Goal: Information Seeking & Learning: Learn about a topic

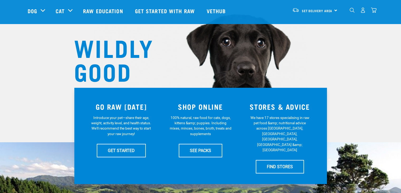
scroll to position [38, 0]
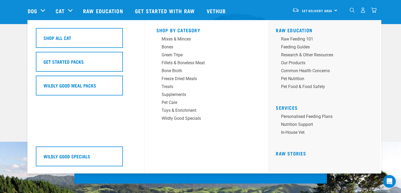
click at [71, 9] on div "Cat" at bounding box center [67, 10] width 22 height 21
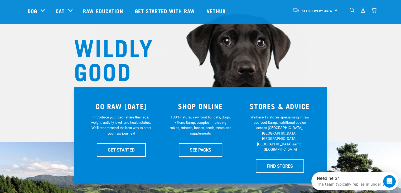
scroll to position [0, 0]
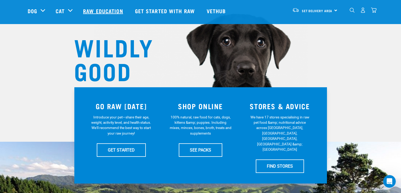
click at [105, 6] on link "Raw Education" at bounding box center [104, 10] width 52 height 21
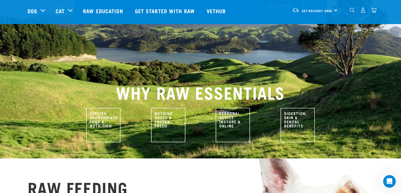
scroll to position [198, 0]
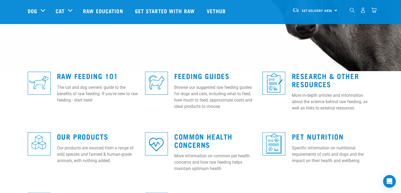
scroll to position [109, 0]
click at [113, 77] on link "Raw Feeding 101" at bounding box center [87, 75] width 61 height 4
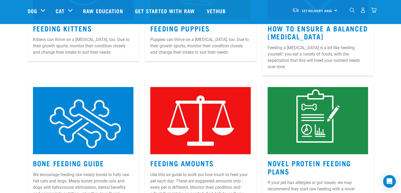
scroll to position [392, 0]
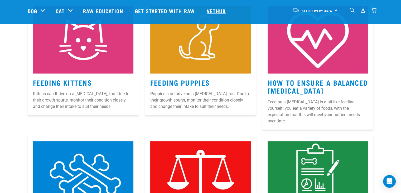
click at [215, 11] on link "Vethub" at bounding box center [217, 10] width 31 height 21
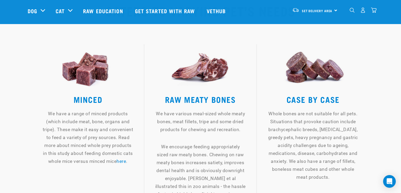
scroll to position [579, 0]
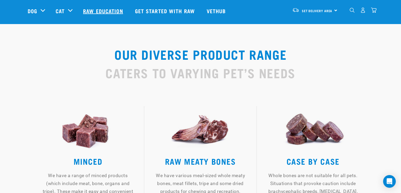
click at [100, 7] on link "Raw Education" at bounding box center [104, 10] width 52 height 21
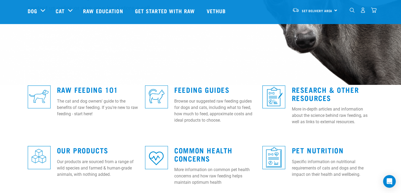
scroll to position [95, 0]
click at [92, 94] on div "Raw Feeding 101 The cat and dog owners' guide to the benefits of raw feeding. I…" at bounding box center [98, 99] width 88 height 43
click at [92, 91] on link "Raw Feeding 101" at bounding box center [87, 89] width 61 height 4
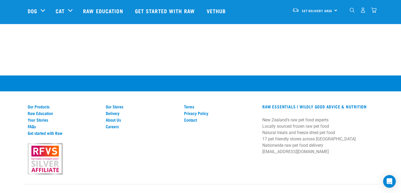
scroll to position [907, 0]
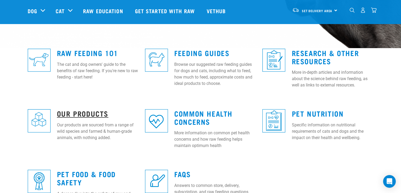
scroll to position [131, 0]
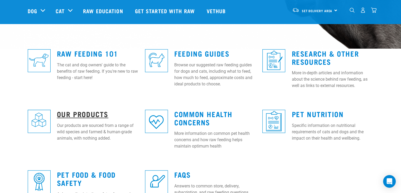
click at [89, 112] on link "Our Products" at bounding box center [82, 114] width 51 height 4
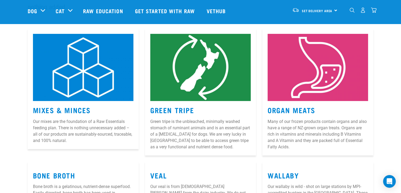
scroll to position [74, 0]
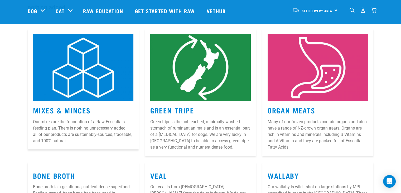
click at [203, 109] on h3 "Green Tripe" at bounding box center [200, 110] width 101 height 8
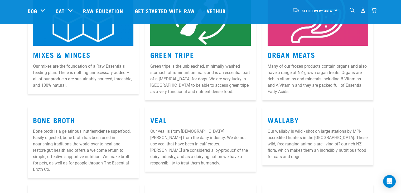
scroll to position [0, 0]
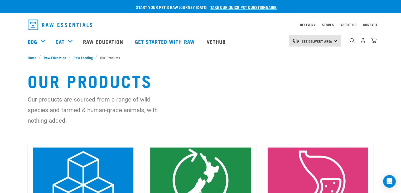
click at [313, 44] on link "Set Delivery Area" at bounding box center [317, 41] width 31 height 8
click at [330, 26] on link "Stores" at bounding box center [328, 25] width 12 height 2
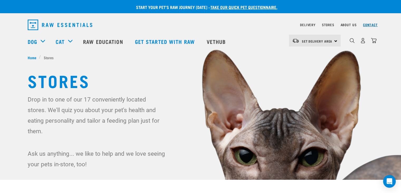
click at [375, 24] on link "Contact" at bounding box center [370, 25] width 15 height 2
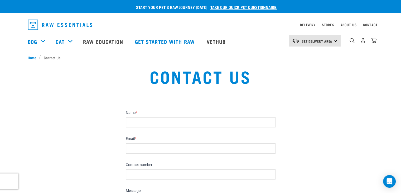
click at [252, 31] on div "Dog Shop All Dog Get Started Packs Wildly Good Meal Packs Shop By Category" at bounding box center [202, 41] width 349 height 21
